Goal: Check status

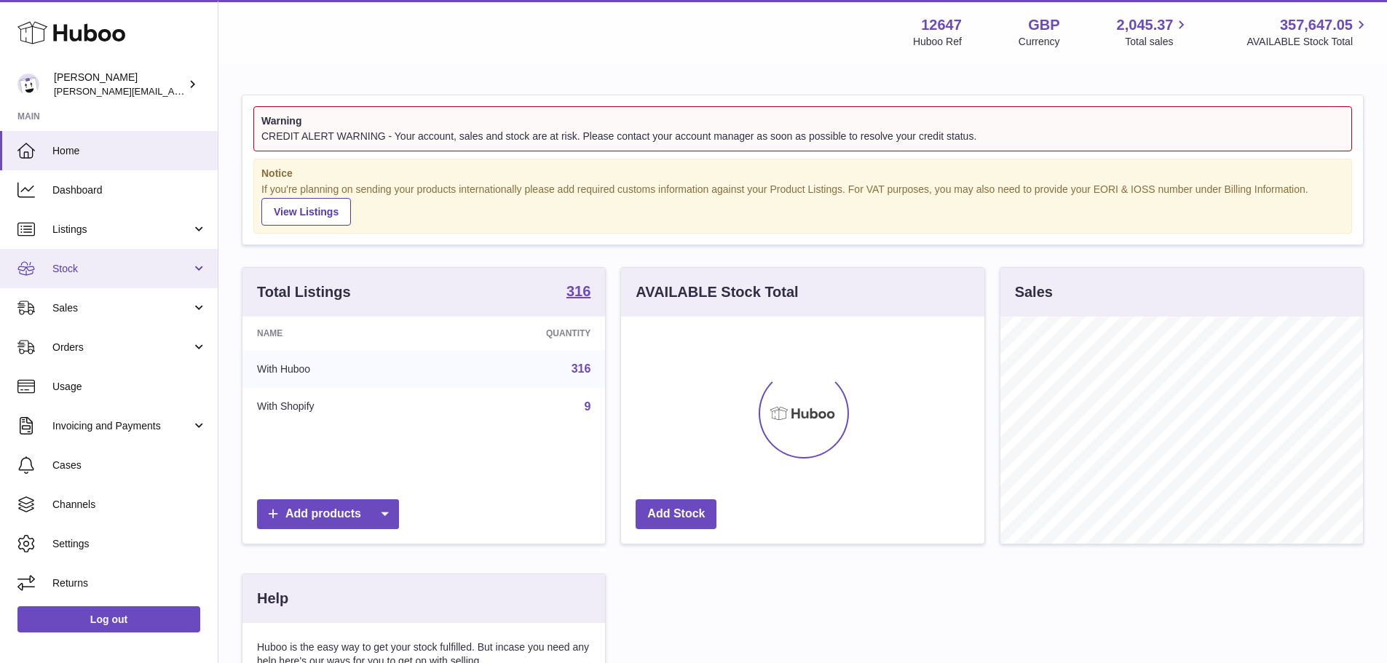
scroll to position [227, 363]
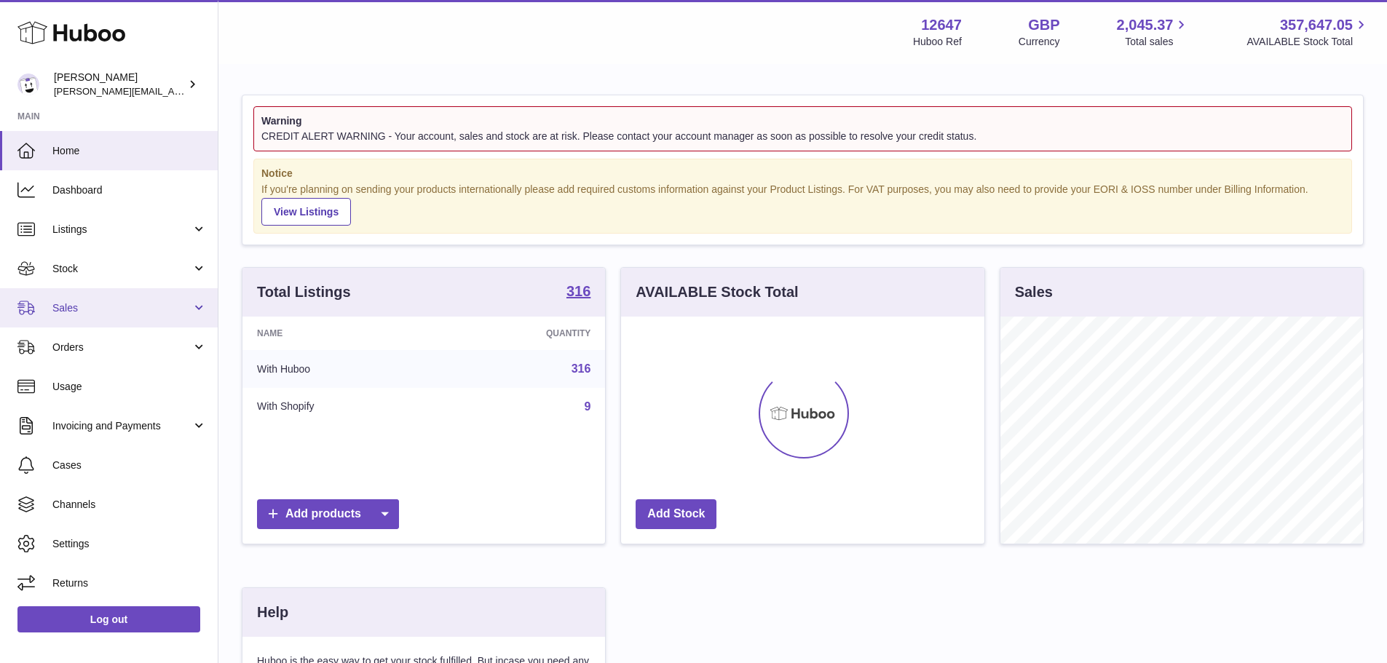
click at [117, 310] on span "Sales" at bounding box center [121, 308] width 139 height 14
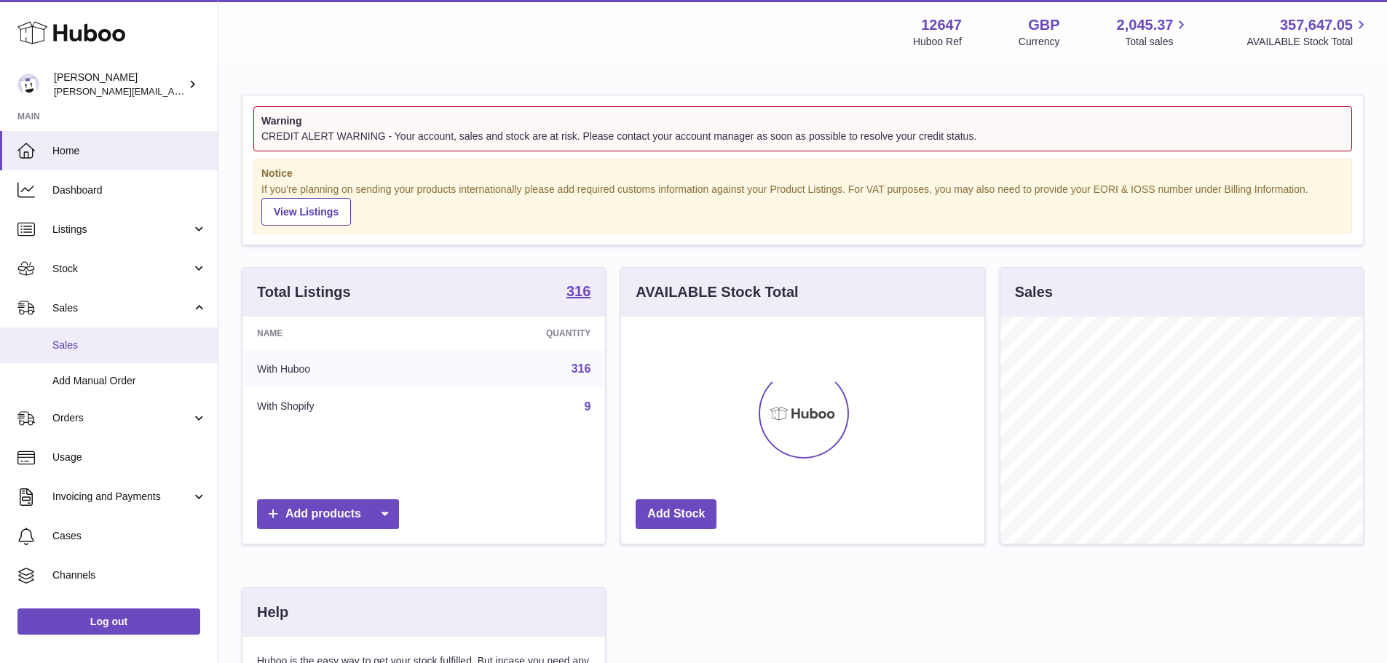
click at [127, 355] on link "Sales" at bounding box center [109, 346] width 218 height 36
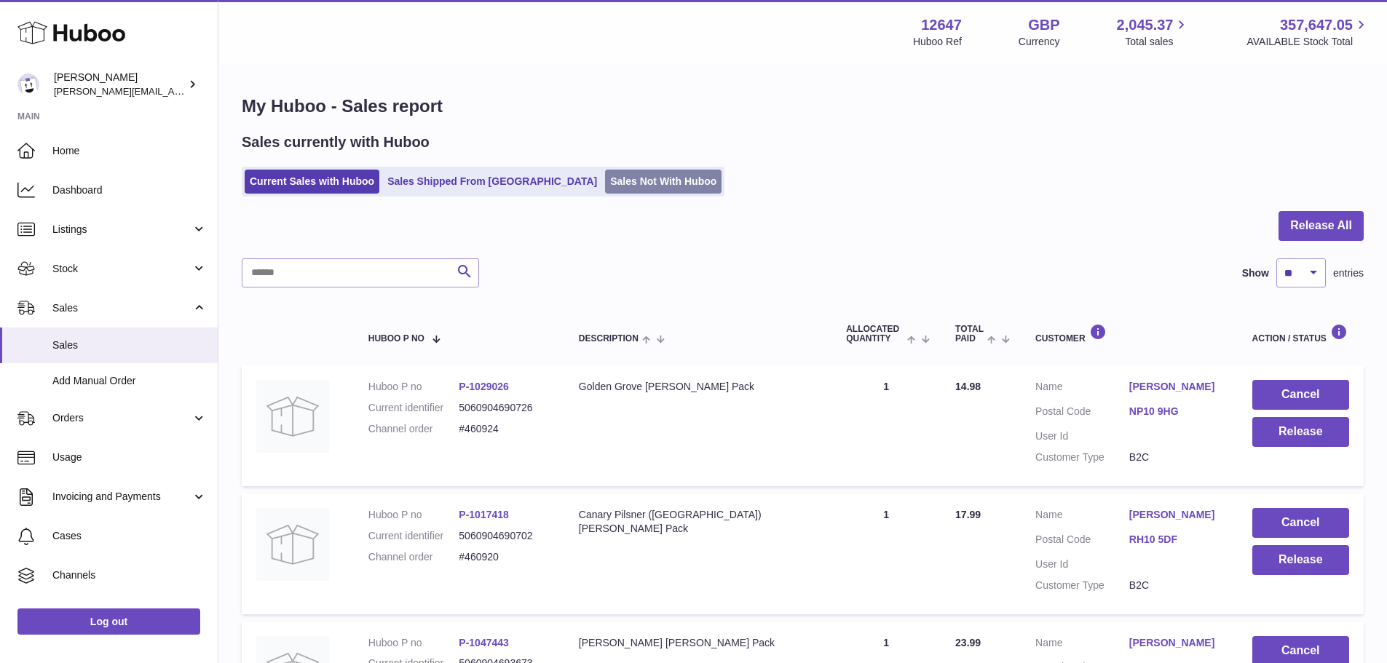
click at [610, 192] on link "Sales Not With Huboo" at bounding box center [663, 182] width 117 height 24
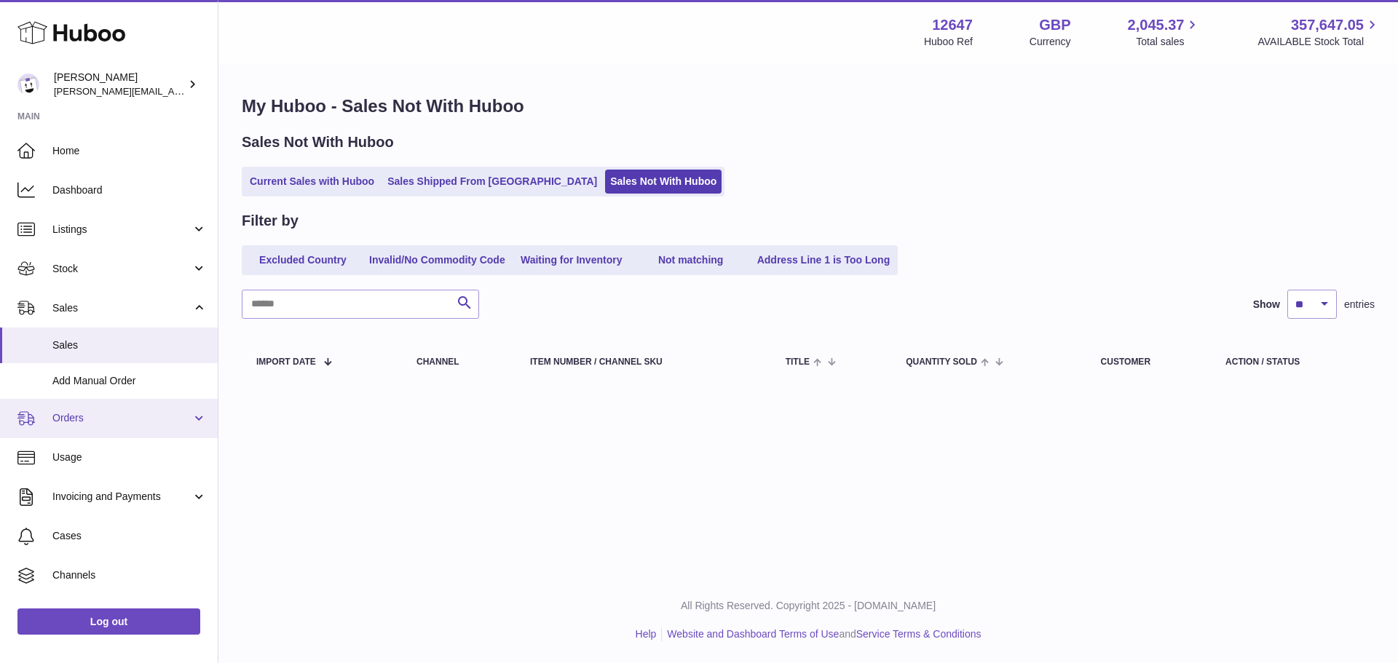
click at [130, 433] on link "Orders" at bounding box center [109, 418] width 218 height 39
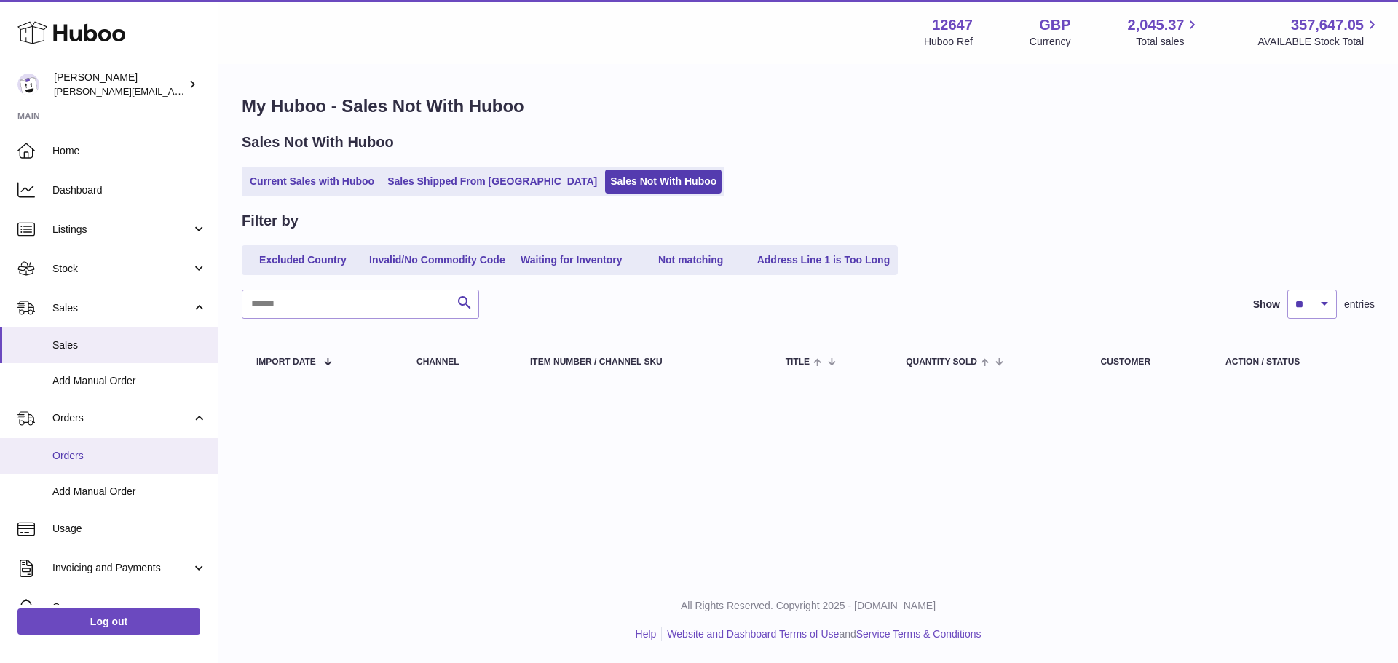
click at [130, 450] on span "Orders" at bounding box center [129, 456] width 154 height 14
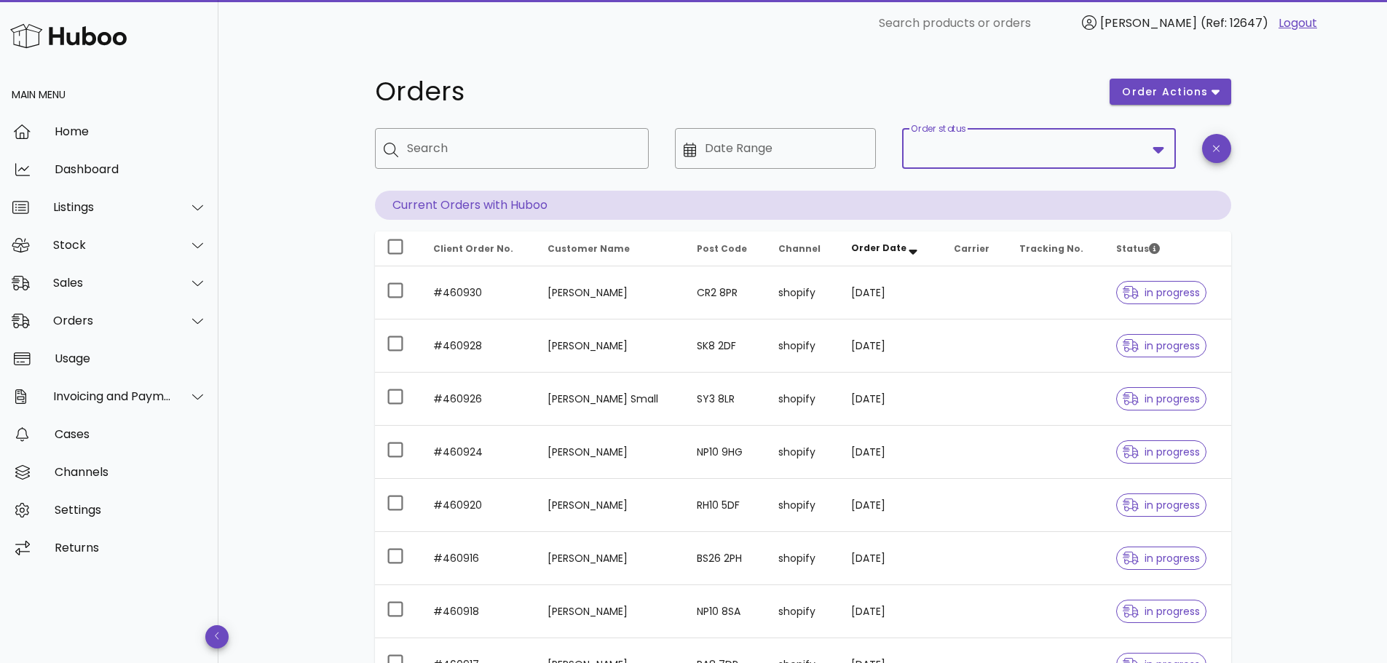
click at [998, 154] on input "Order status" at bounding box center [1029, 148] width 236 height 23
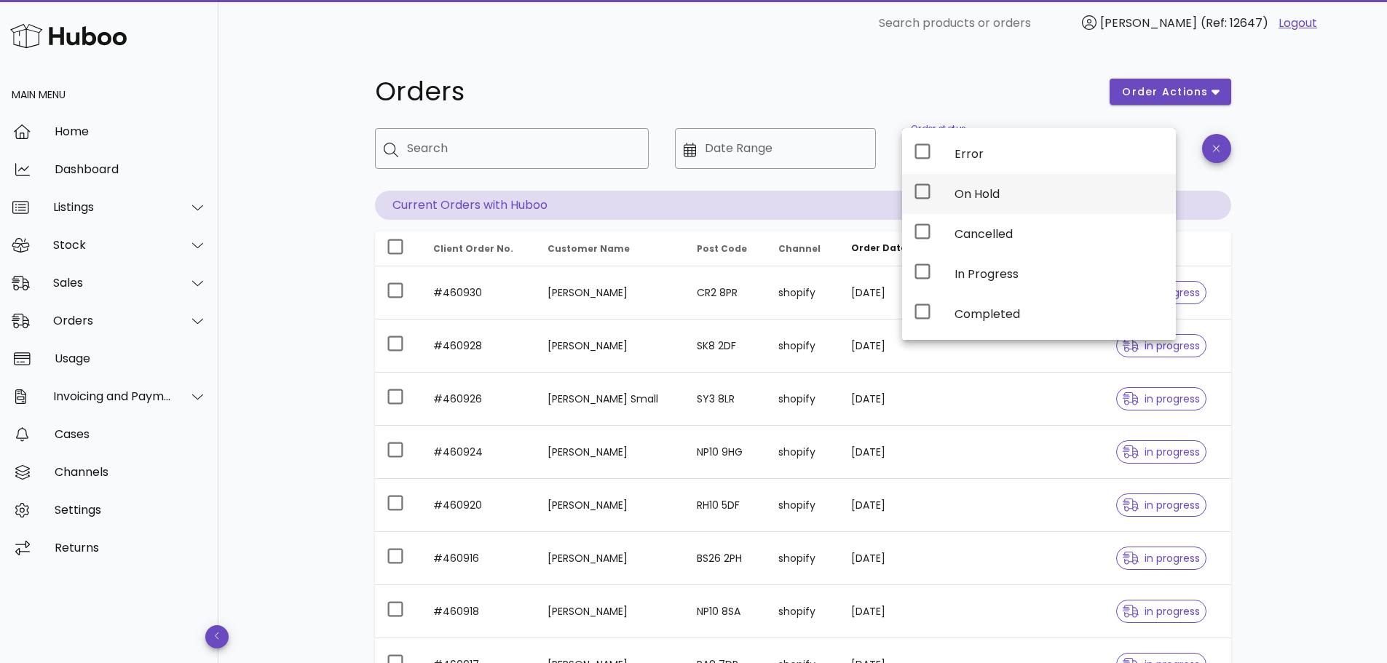
click at [985, 191] on div "On Hold" at bounding box center [1060, 194] width 210 height 14
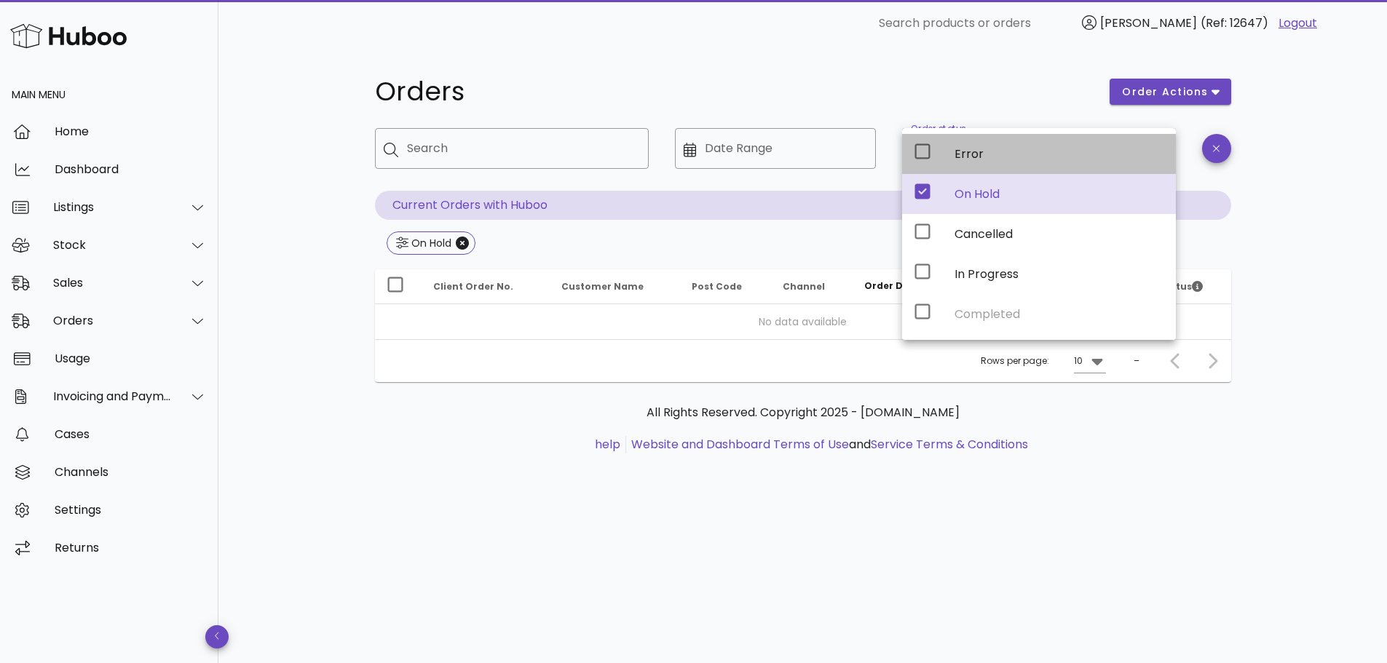
click at [981, 157] on div "Error" at bounding box center [1060, 154] width 210 height 14
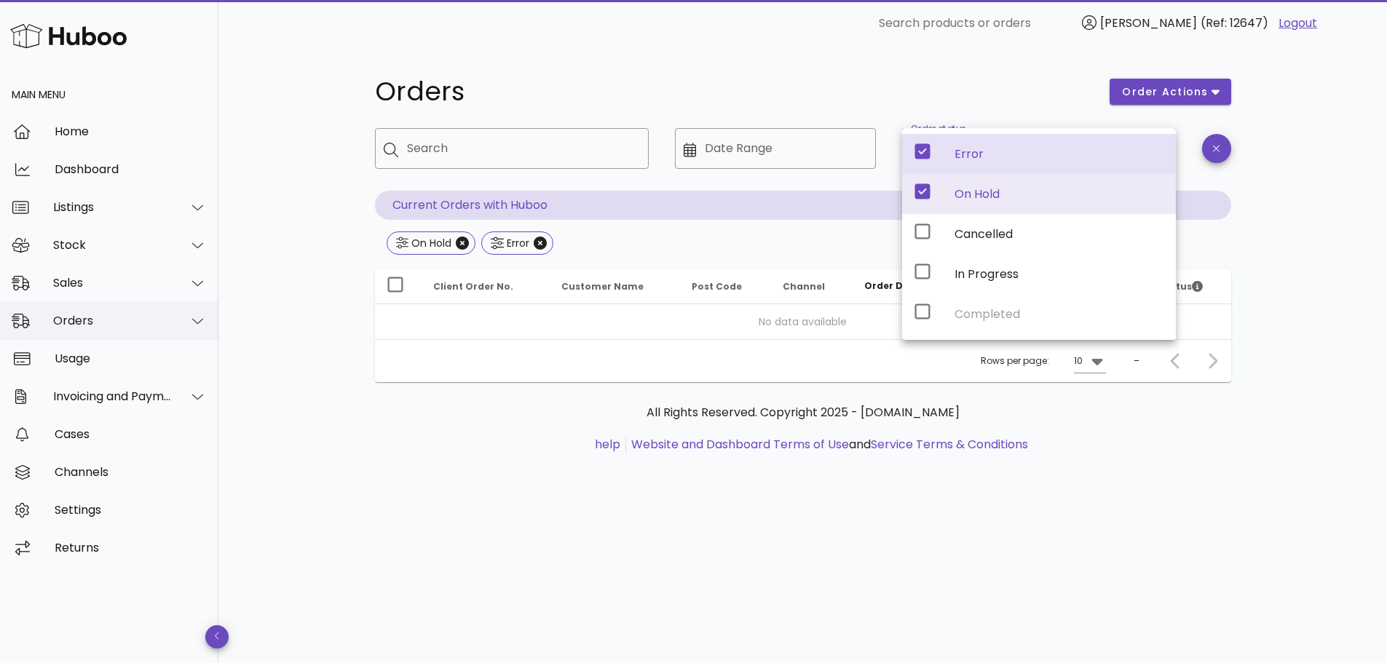
click at [106, 334] on div "Orders" at bounding box center [109, 321] width 218 height 38
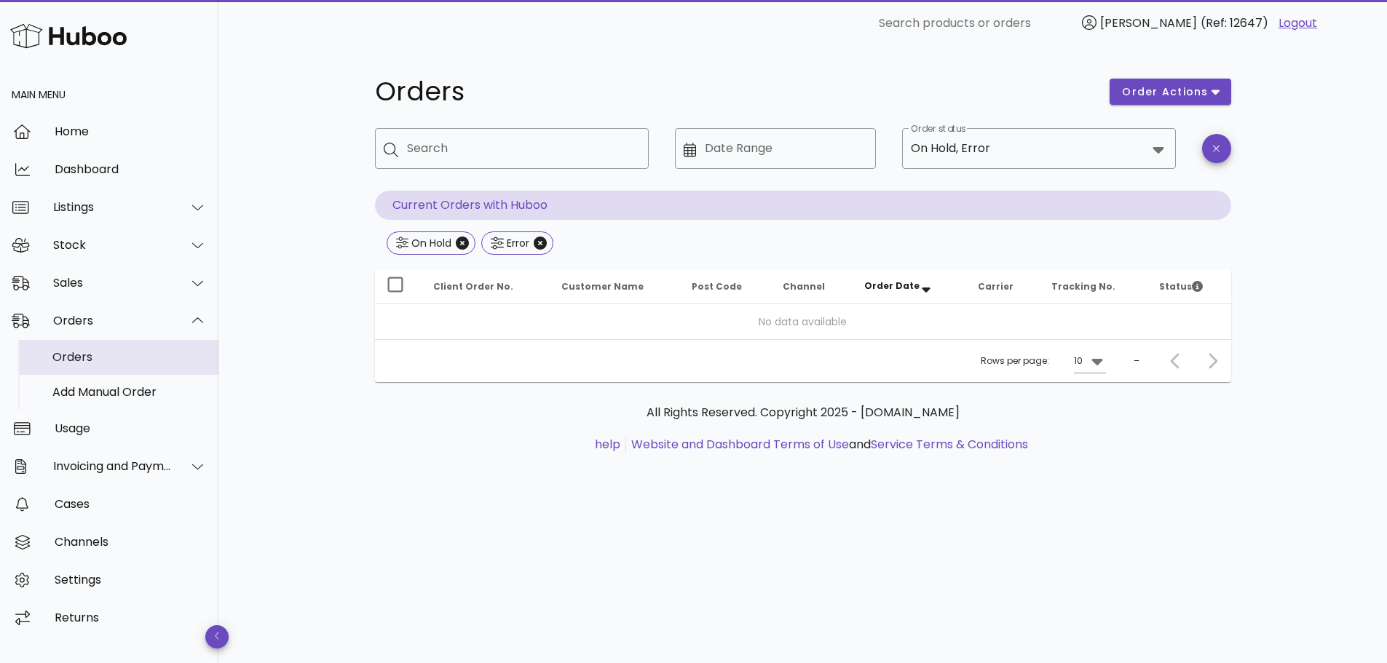
click at [106, 360] on div "Orders" at bounding box center [129, 357] width 154 height 14
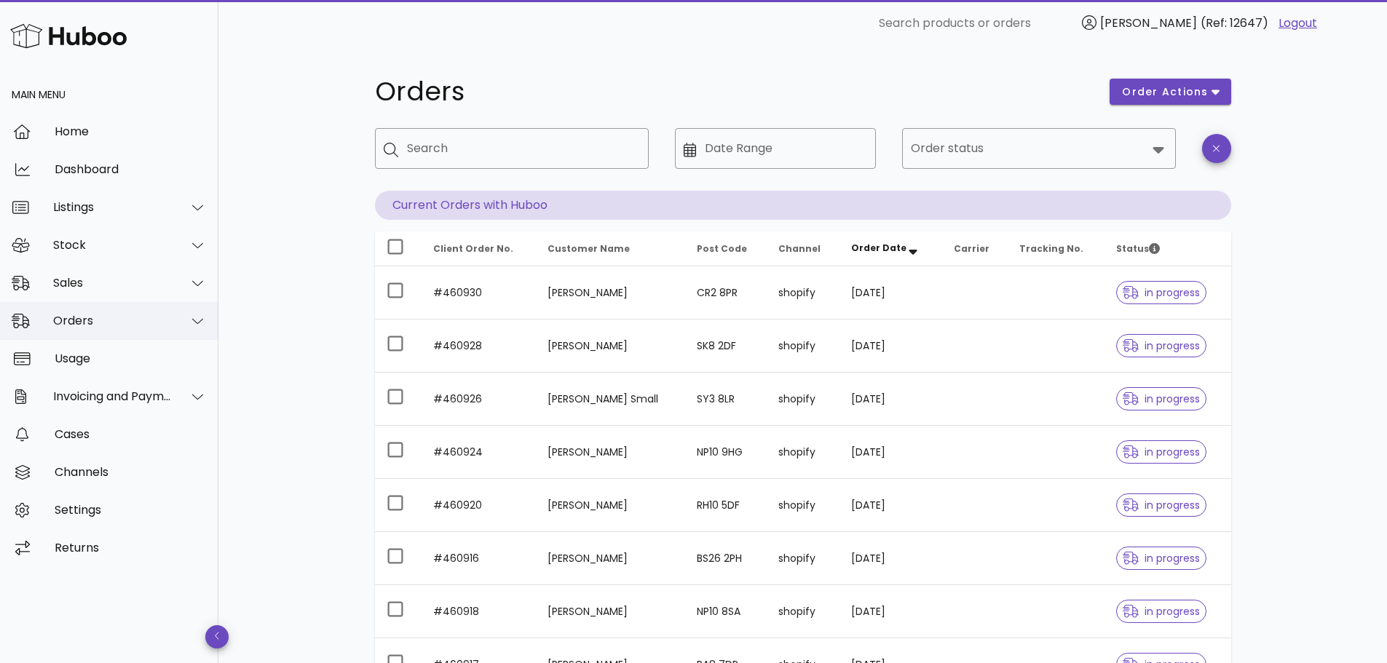
click at [100, 336] on div "Orders" at bounding box center [109, 321] width 218 height 38
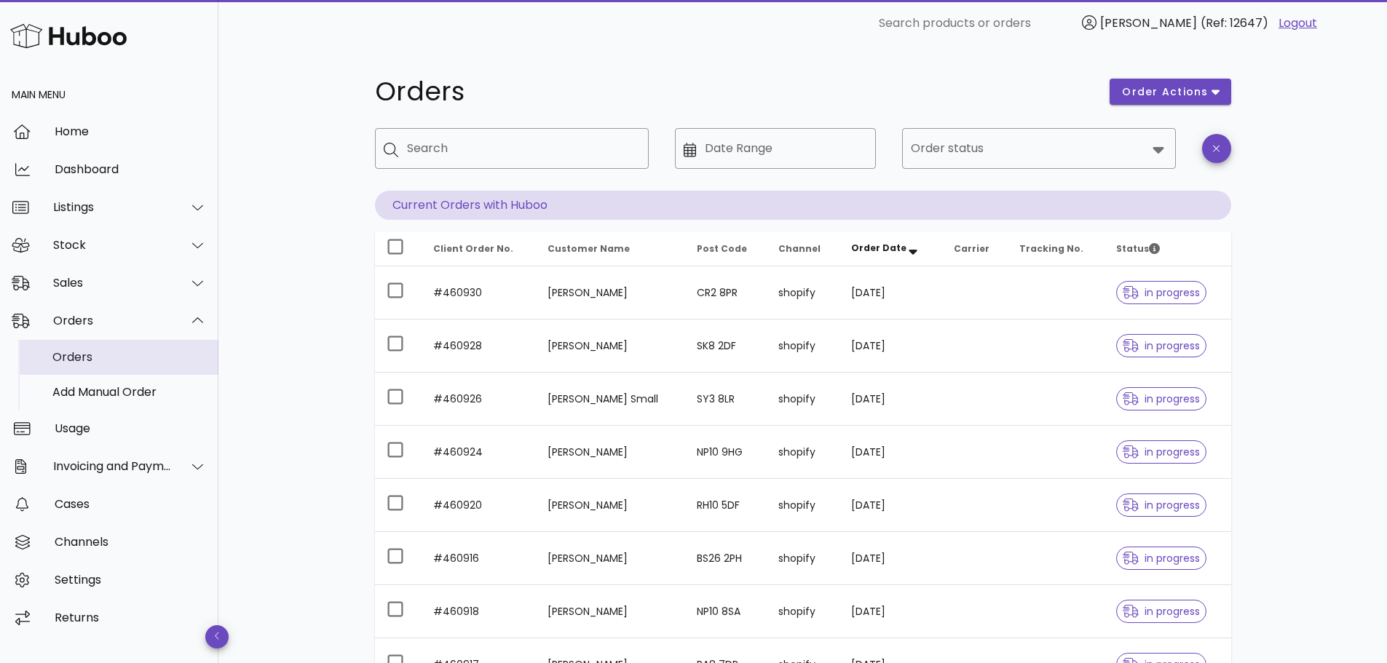
click at [100, 360] on div "Orders" at bounding box center [129, 357] width 154 height 14
